Goal: Information Seeking & Learning: Check status

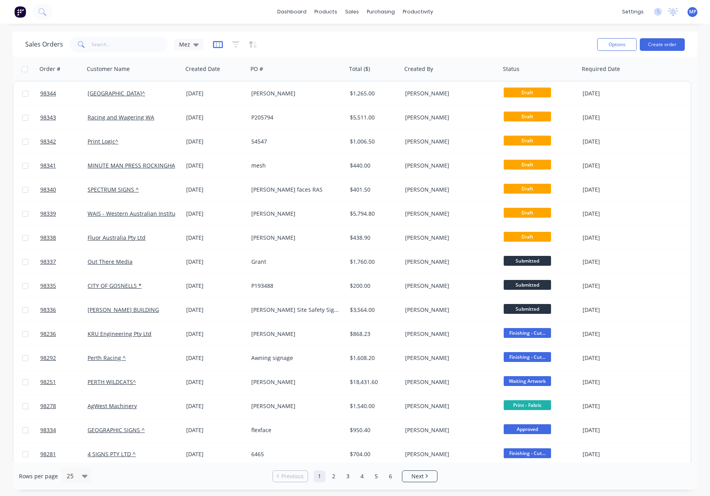
click at [220, 45] on icon "button" at bounding box center [218, 45] width 10 height 8
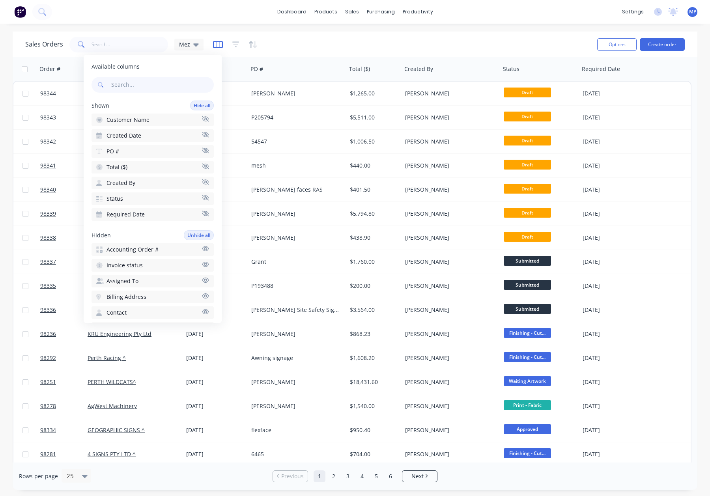
click at [221, 45] on icon "button" at bounding box center [218, 45] width 10 height 8
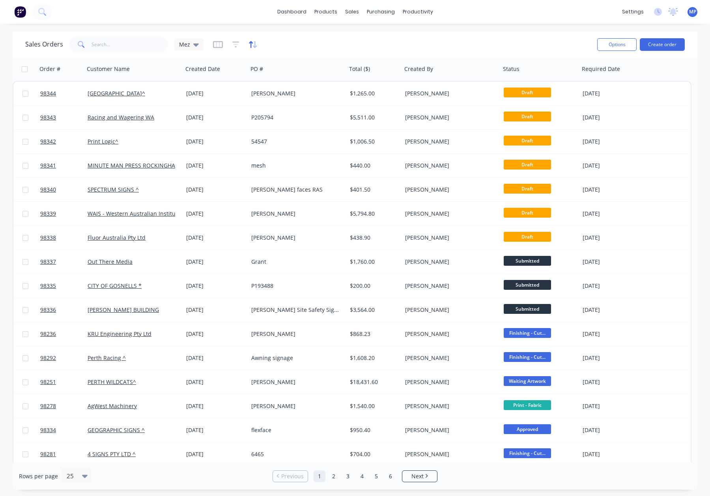
click at [252, 44] on icon "button" at bounding box center [253, 45] width 9 height 8
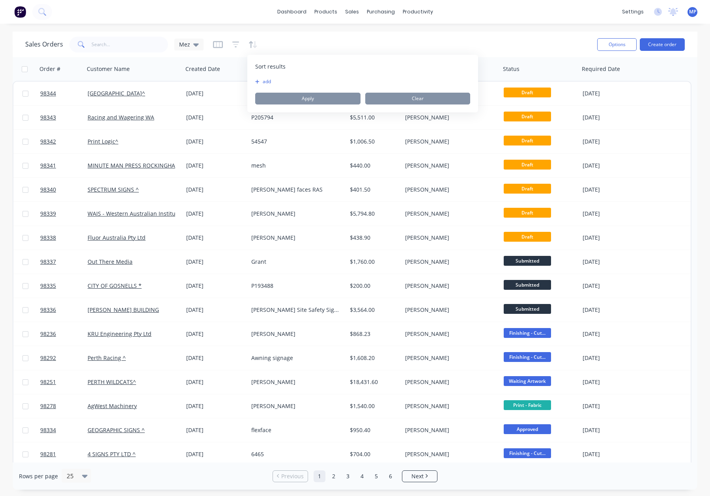
click at [265, 82] on button "add" at bounding box center [260, 82] width 10 height 6
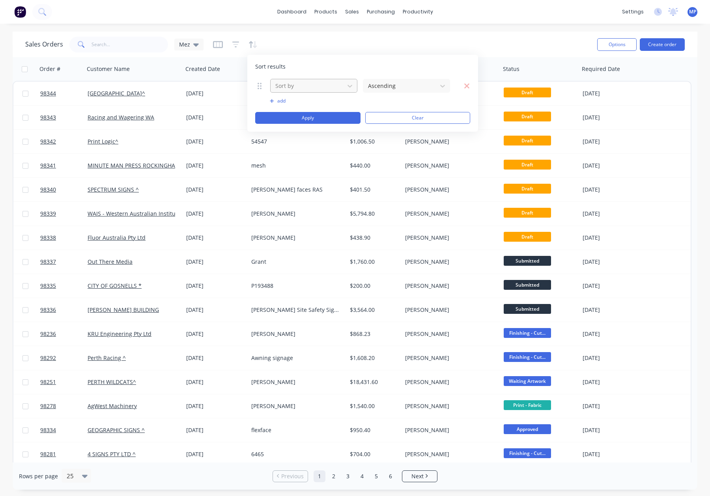
click at [295, 84] on div at bounding box center [308, 86] width 66 height 10
click at [284, 43] on div "Sales Orders Mez" at bounding box center [308, 44] width 566 height 19
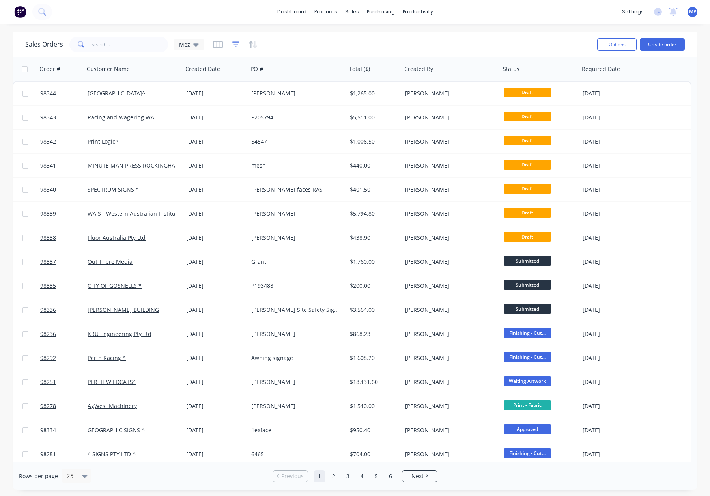
click at [236, 43] on icon "button" at bounding box center [235, 45] width 7 height 8
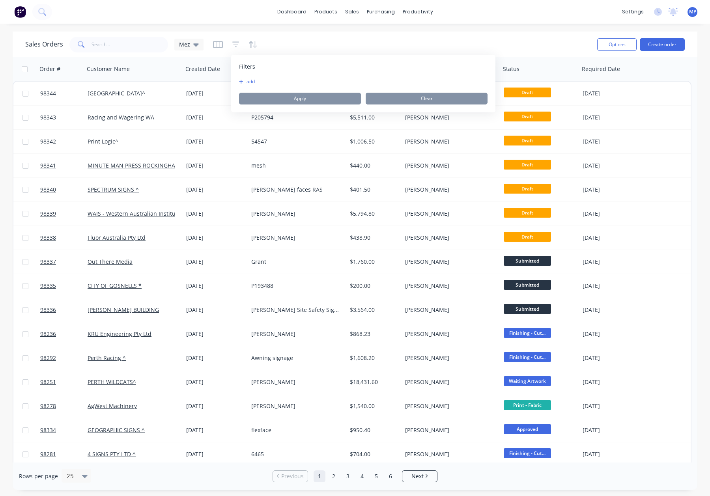
click at [250, 84] on button "add" at bounding box center [249, 82] width 20 height 6
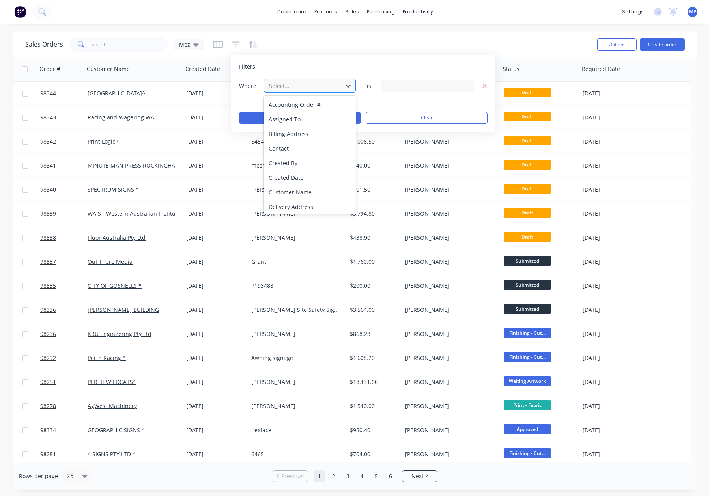
click at [288, 83] on div at bounding box center [303, 86] width 71 height 10
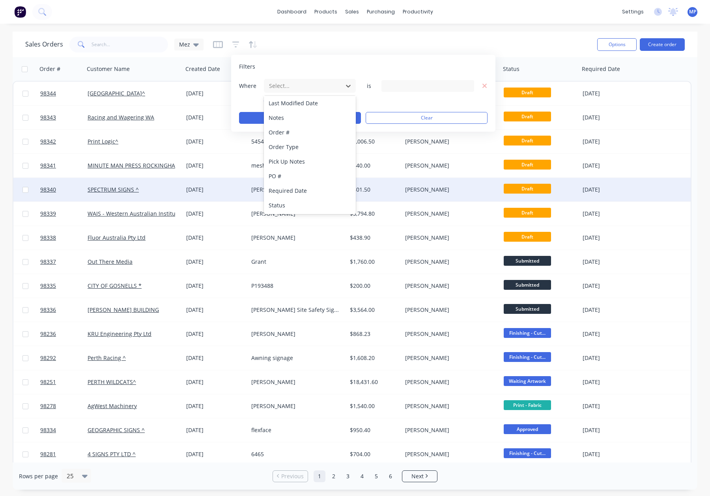
click at [300, 198] on div "Status" at bounding box center [310, 205] width 92 height 15
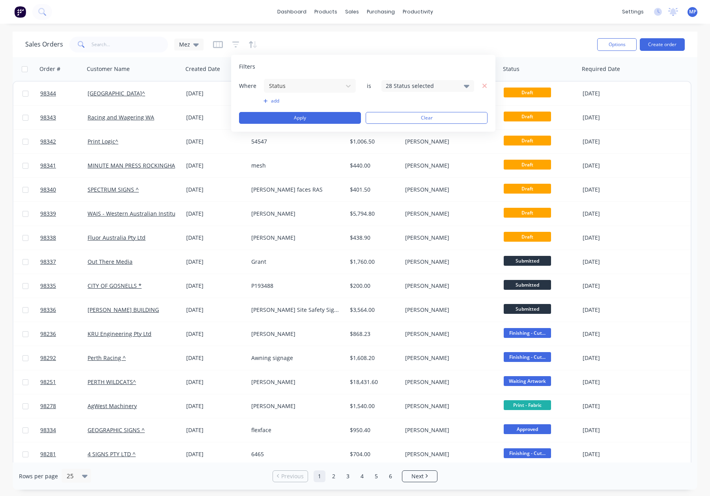
click at [437, 90] on div "28 Status selected" at bounding box center [428, 86] width 93 height 12
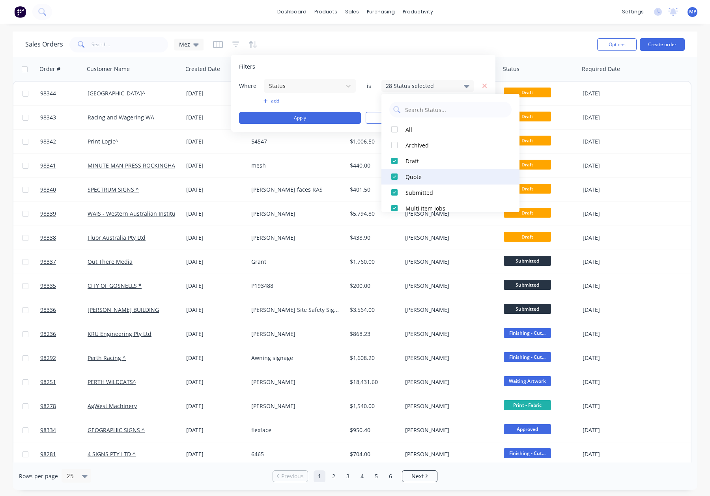
drag, startPoint x: 430, startPoint y: 156, endPoint x: 436, endPoint y: 172, distance: 16.7
click at [430, 156] on button "Draft" at bounding box center [451, 161] width 138 height 16
click at [440, 179] on div "Quote" at bounding box center [453, 177] width 95 height 8
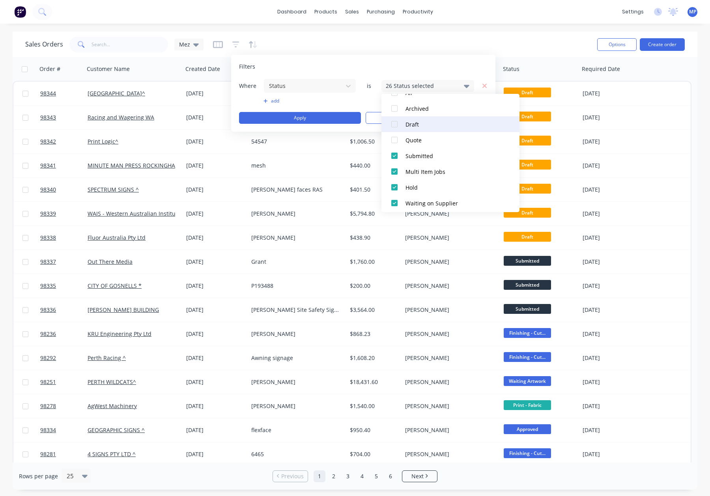
scroll to position [26, 0]
drag, startPoint x: 435, startPoint y: 134, endPoint x: 452, endPoint y: 136, distance: 17.5
click at [435, 134] on div "Draft" at bounding box center [453, 135] width 95 height 8
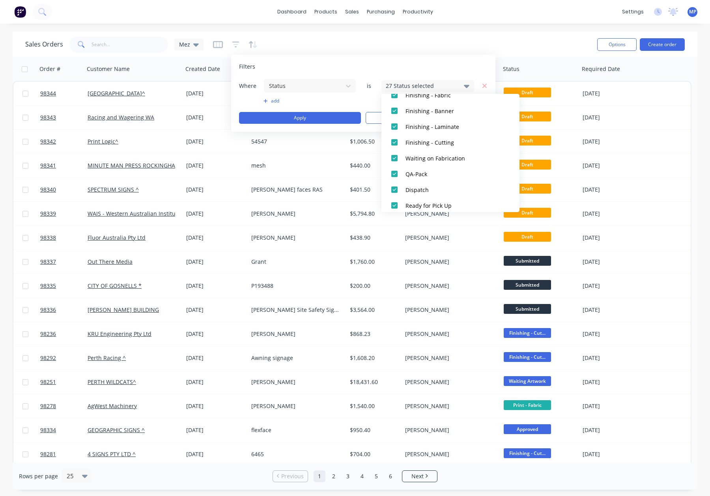
scroll to position [387, 0]
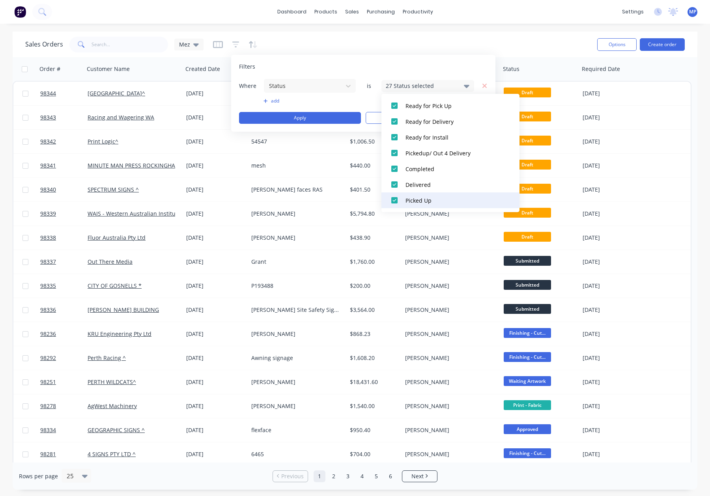
click at [436, 195] on button "Picked Up" at bounding box center [451, 201] width 138 height 16
drag, startPoint x: 429, startPoint y: 183, endPoint x: 427, endPoint y: 172, distance: 10.3
click at [428, 182] on div "Delivered" at bounding box center [453, 186] width 95 height 8
drag, startPoint x: 427, startPoint y: 172, endPoint x: 427, endPoint y: 157, distance: 15.4
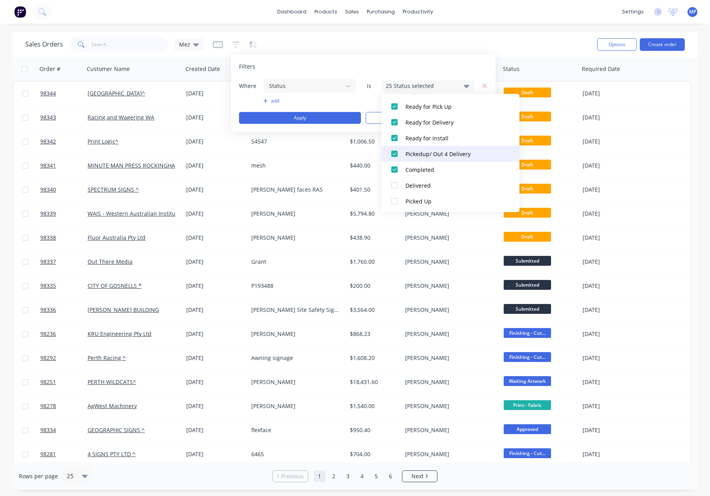
click at [427, 172] on div "Completed" at bounding box center [453, 170] width 95 height 8
click at [428, 155] on div "Pickedup/ Out 4 Delivery" at bounding box center [453, 154] width 95 height 8
click at [424, 136] on div "Ready for Install" at bounding box center [453, 138] width 95 height 8
drag, startPoint x: 424, startPoint y: 120, endPoint x: 424, endPoint y: 112, distance: 8.3
click at [424, 120] on div "Ready for Delivery" at bounding box center [453, 122] width 95 height 8
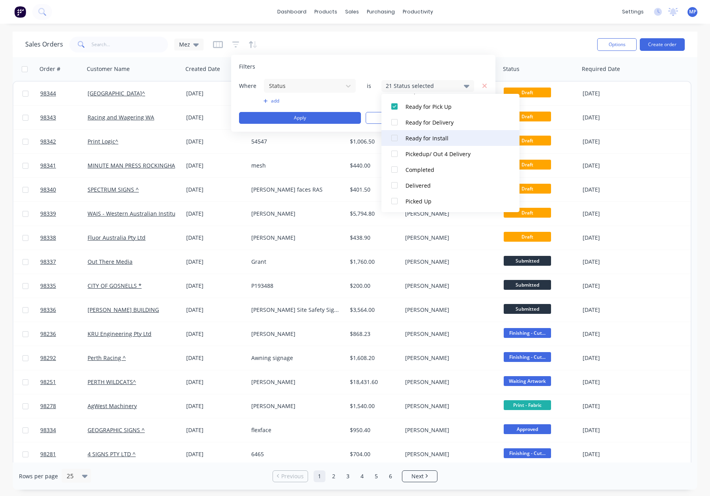
drag, startPoint x: 424, startPoint y: 108, endPoint x: 446, endPoint y: 137, distance: 36.6
click at [424, 108] on div "Ready for Pick Up" at bounding box center [453, 107] width 95 height 8
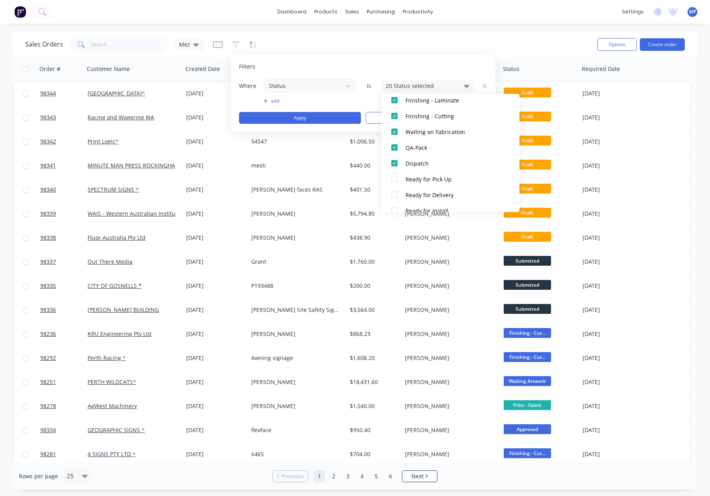
scroll to position [301, 0]
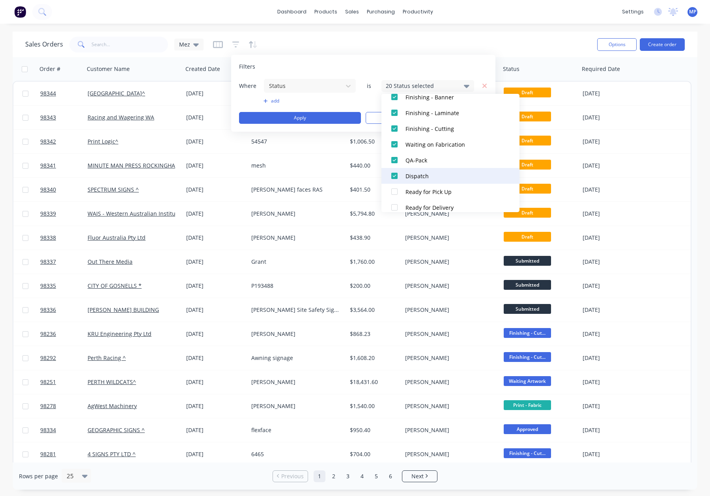
drag, startPoint x: 423, startPoint y: 178, endPoint x: 424, endPoint y: 173, distance: 4.8
click at [423, 178] on div "Dispatch" at bounding box center [453, 176] width 95 height 8
click at [423, 163] on div "QA-Pack" at bounding box center [453, 160] width 95 height 8
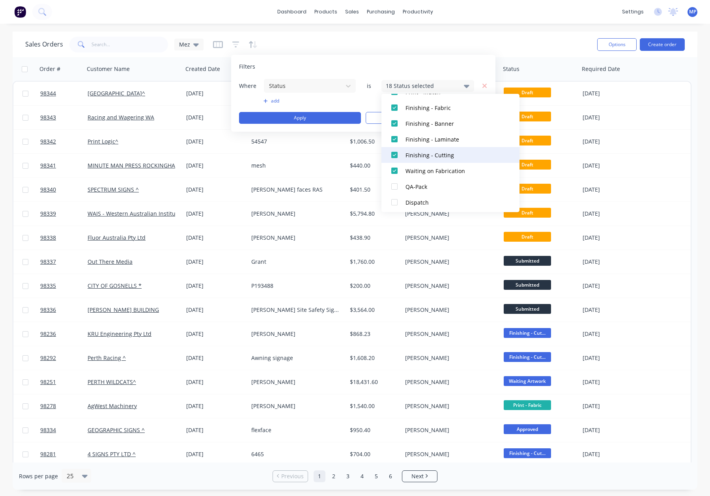
scroll to position [271, 0]
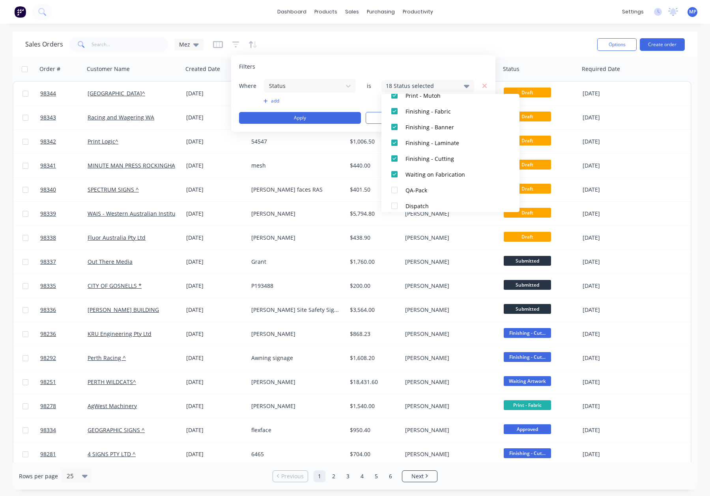
click at [413, 43] on div "Sales Orders Mez" at bounding box center [308, 44] width 566 height 19
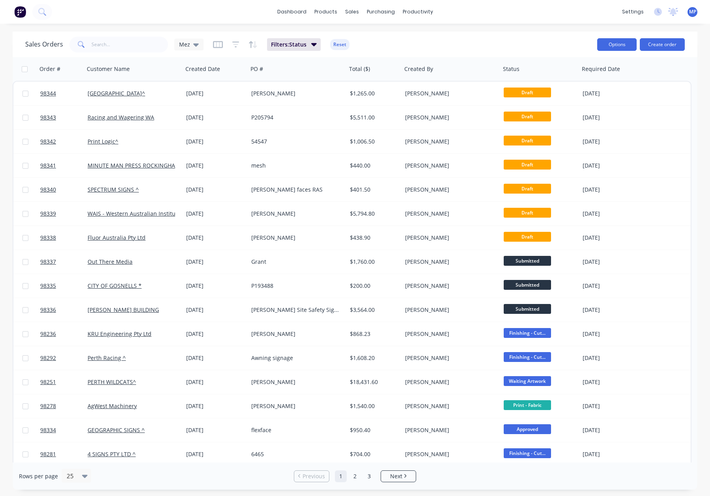
click at [617, 42] on button "Options" at bounding box center [617, 44] width 39 height 13
click at [581, 90] on div "Export" at bounding box center [593, 95] width 73 height 11
click at [109, 44] on input "text" at bounding box center [130, 45] width 77 height 16
click at [341, 45] on button "Reset" at bounding box center [339, 44] width 19 height 11
click at [109, 41] on input "text" at bounding box center [130, 45] width 77 height 16
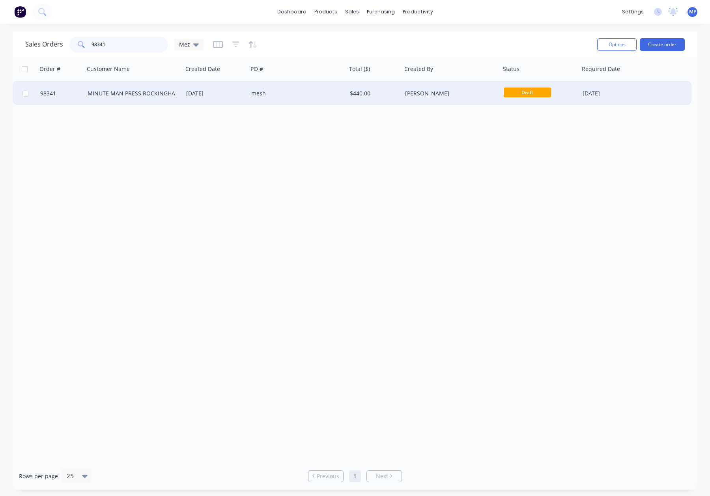
type input "98341"
click at [304, 92] on div "mesh" at bounding box center [295, 94] width 88 height 8
